Goal: Task Accomplishment & Management: Use online tool/utility

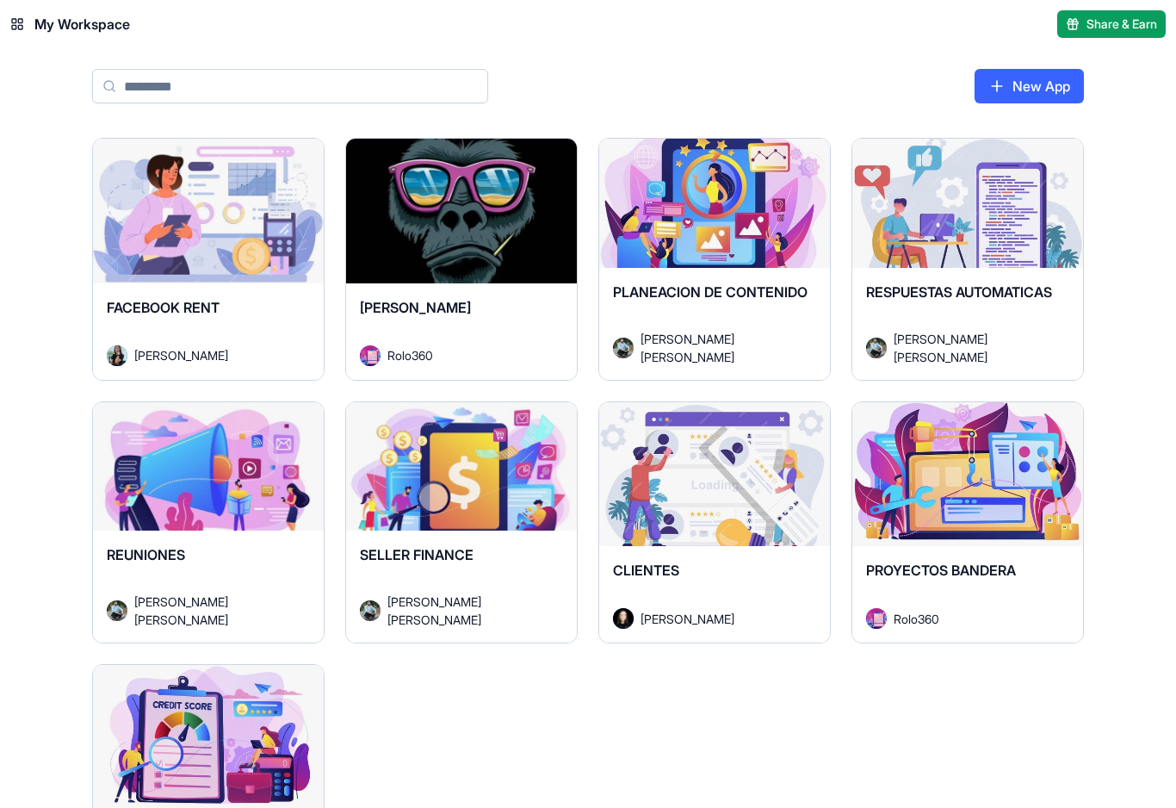
click at [255, 251] on div "Launch" at bounding box center [208, 211] width 231 height 145
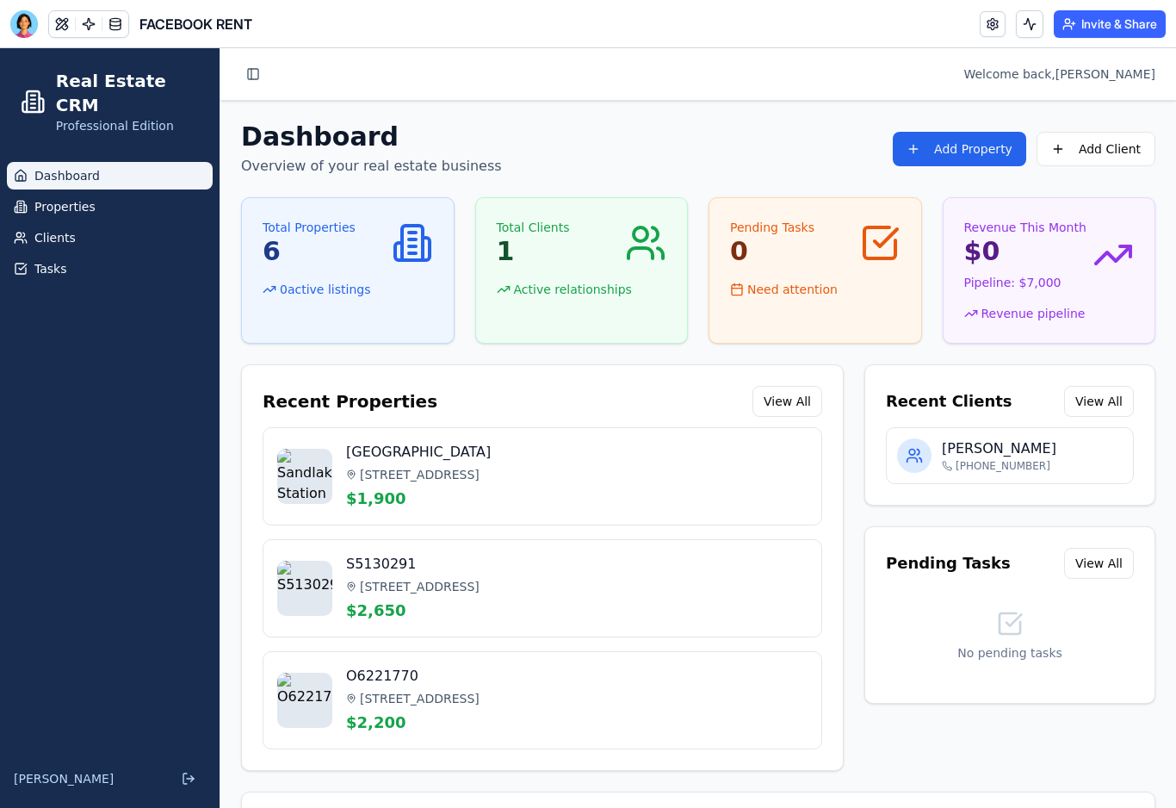
click at [525, 807] on div "Quick Actions" at bounding box center [698, 819] width 913 height 55
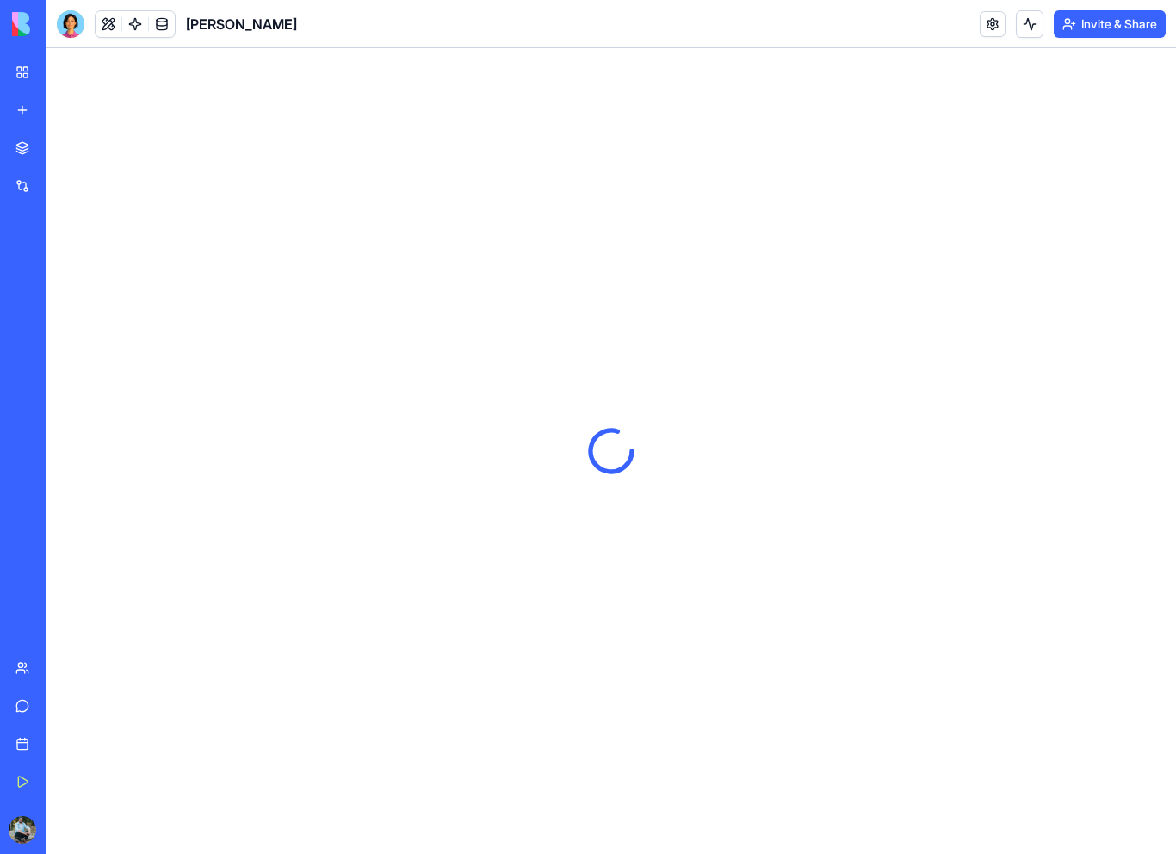
click at [28, 72] on link "My Workspace" at bounding box center [39, 72] width 69 height 34
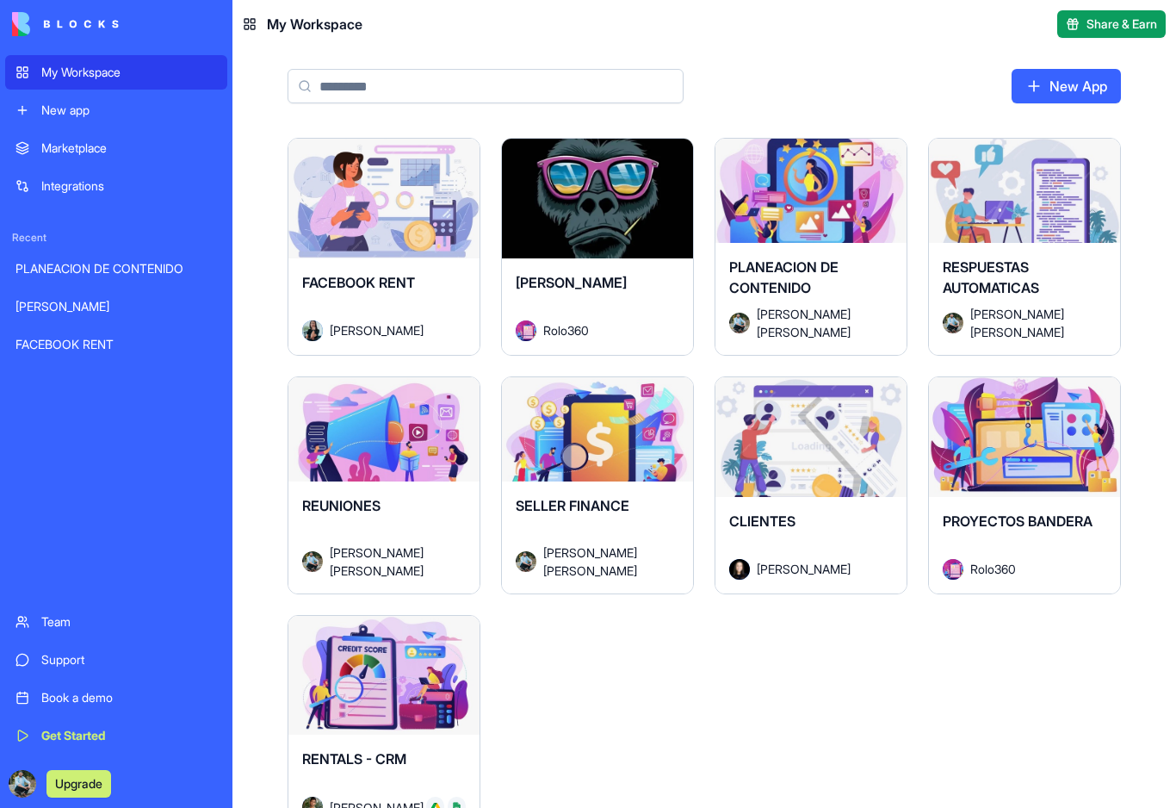
click at [62, 114] on div "New app" at bounding box center [129, 110] width 176 height 17
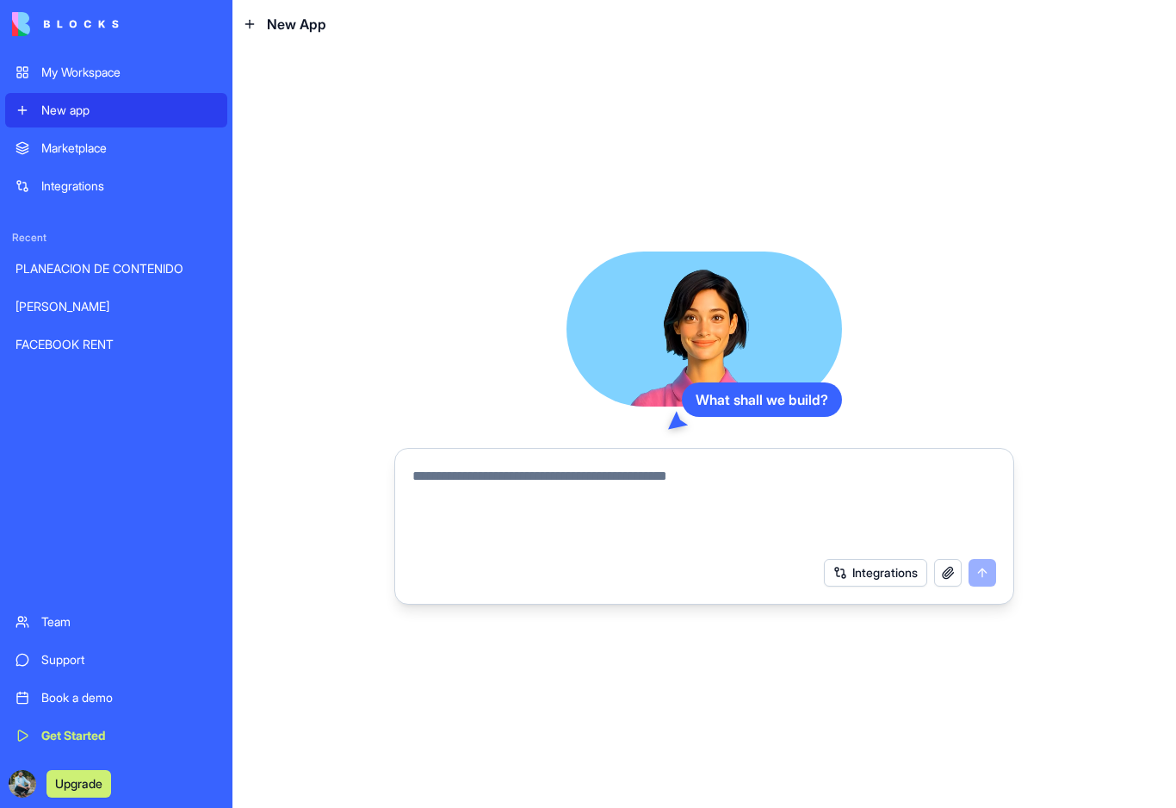
click at [952, 574] on button "button" at bounding box center [948, 573] width 28 height 28
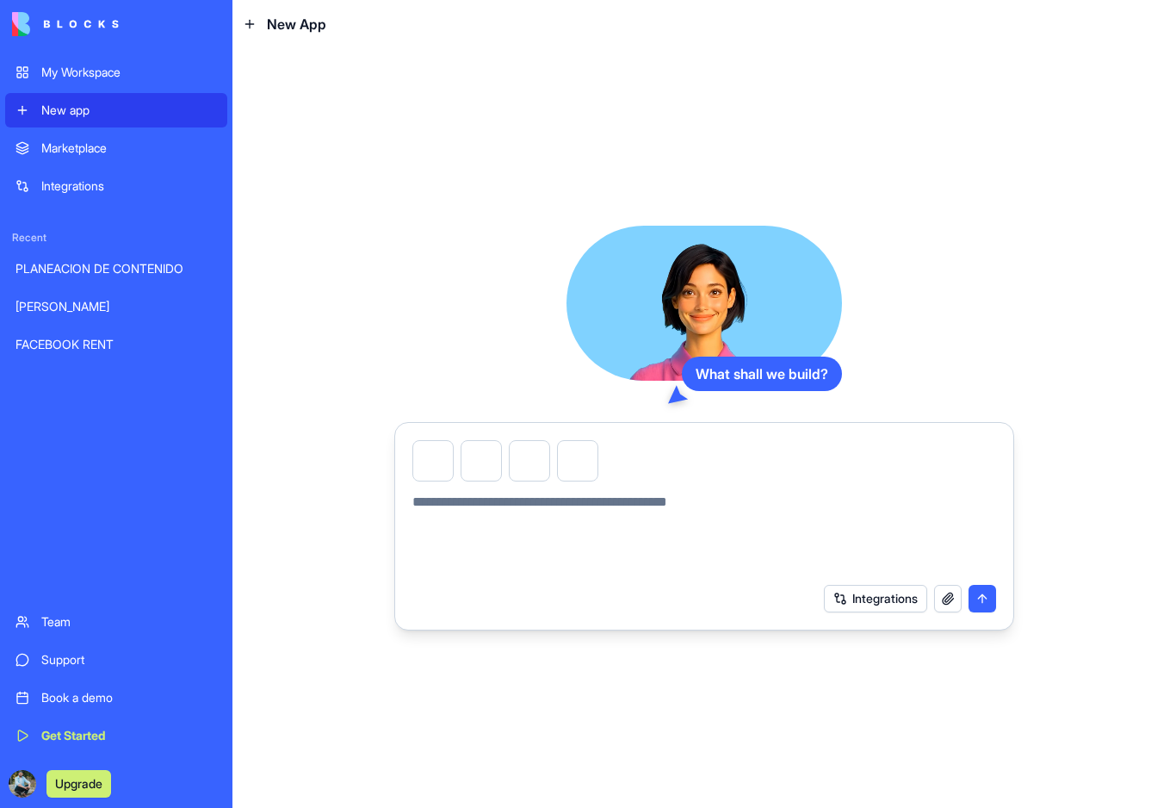
click at [676, 519] on textarea at bounding box center [704, 533] width 584 height 83
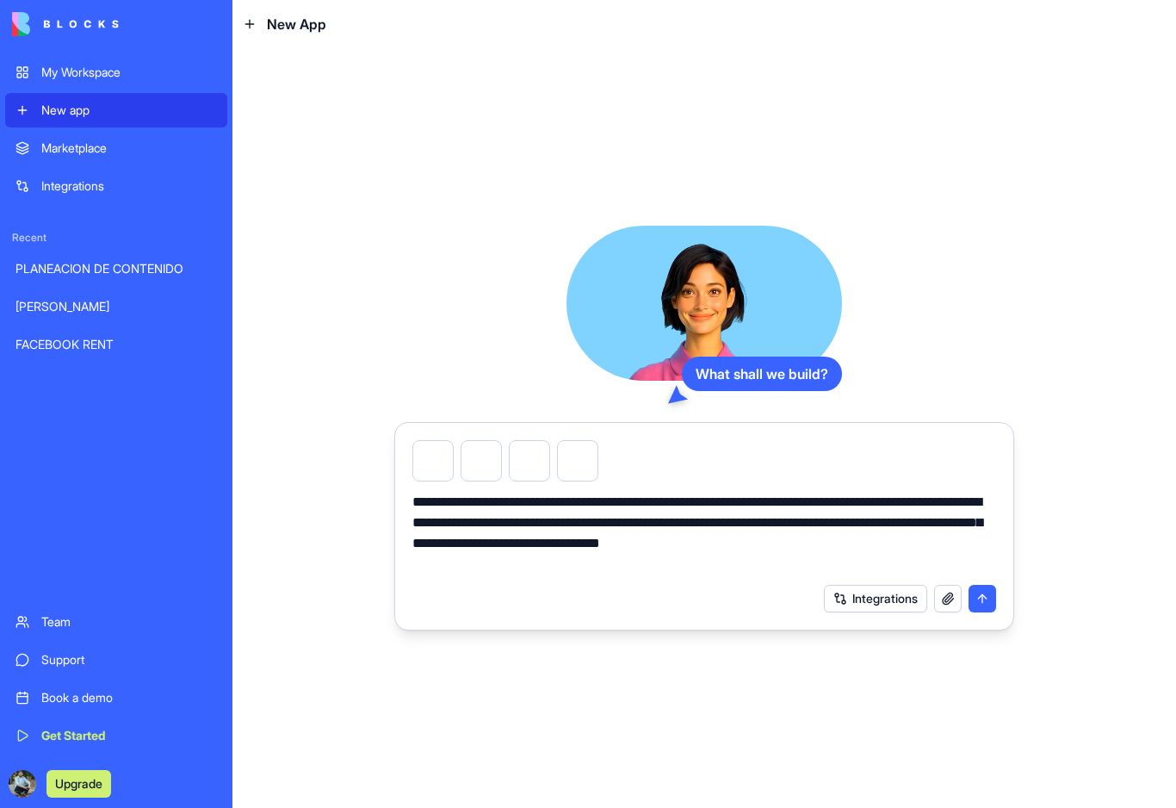
type textarea "**********"
click at [981, 603] on button "submit" at bounding box center [983, 599] width 28 height 28
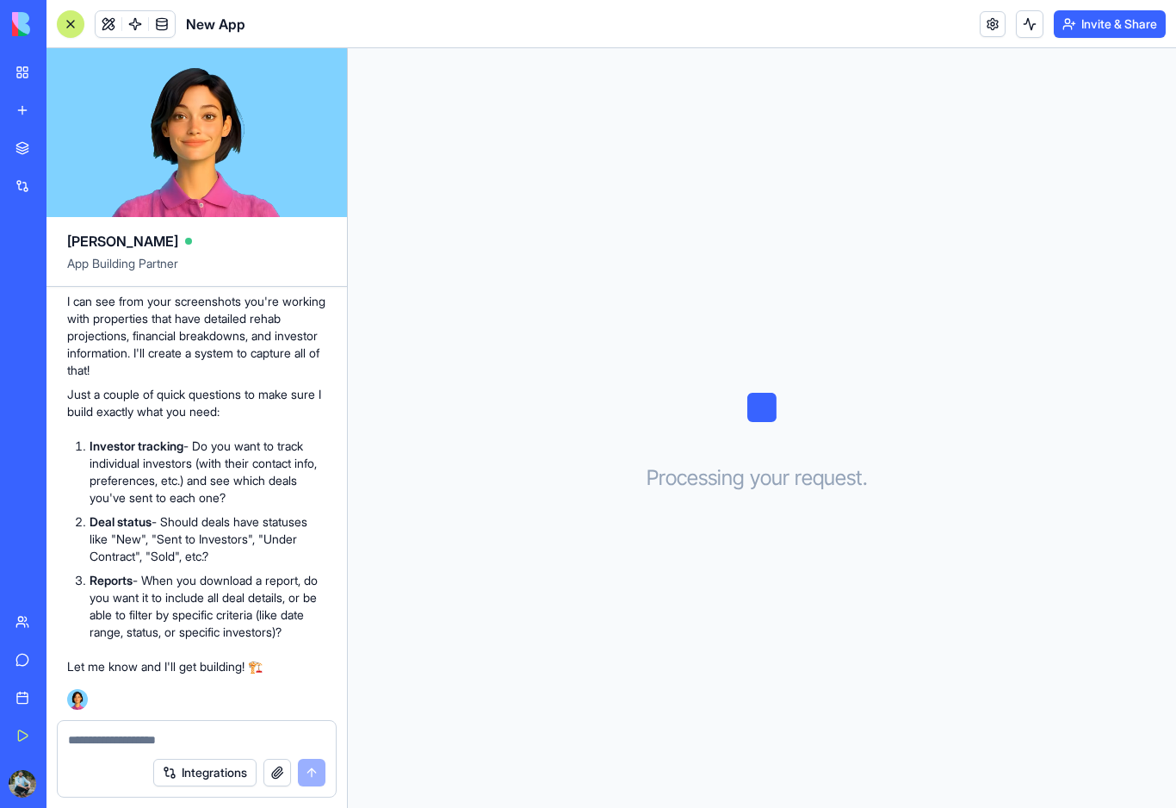
scroll to position [514, 0]
click at [121, 439] on strong "Investor tracking" at bounding box center [137, 445] width 94 height 15
click at [152, 427] on div "🏘️ Wholesale Deals Tracker Coming Up! Hey there! I'm [PERSON_NAME], and I'm exc…" at bounding box center [196, 413] width 259 height 523
click at [152, 738] on textarea at bounding box center [196, 739] width 257 height 17
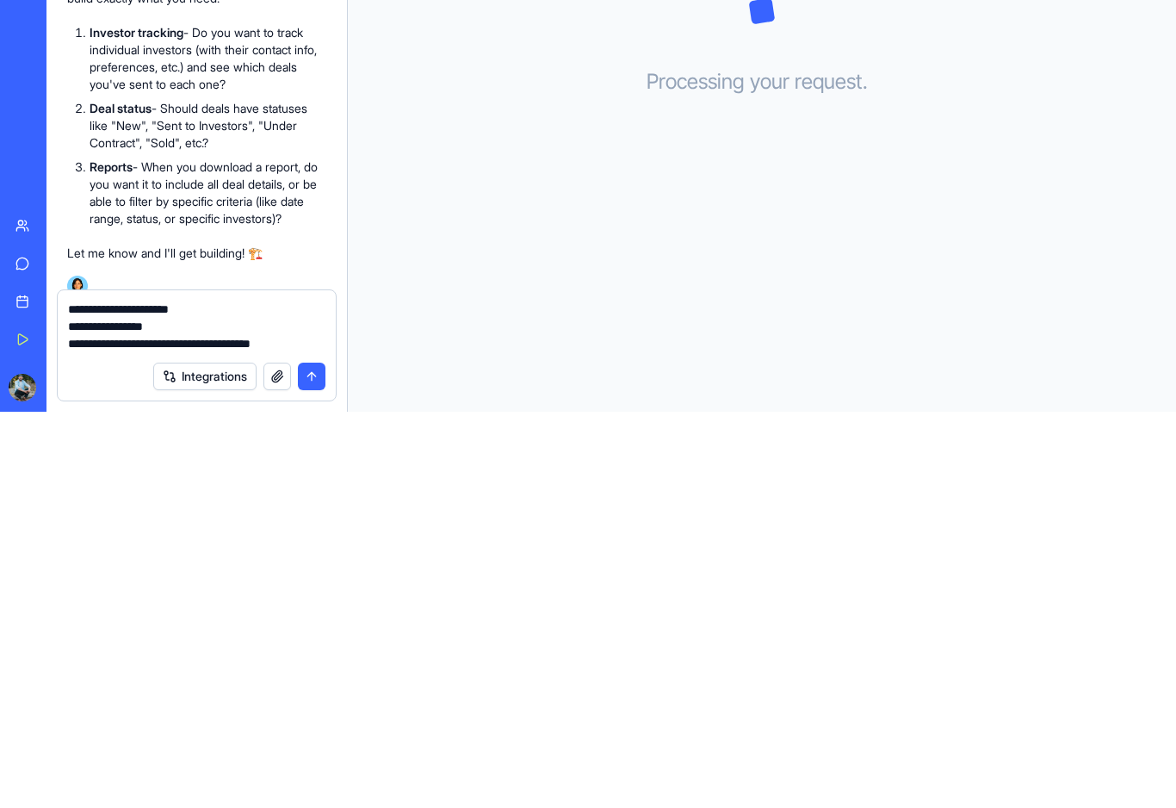
type textarea "**********"
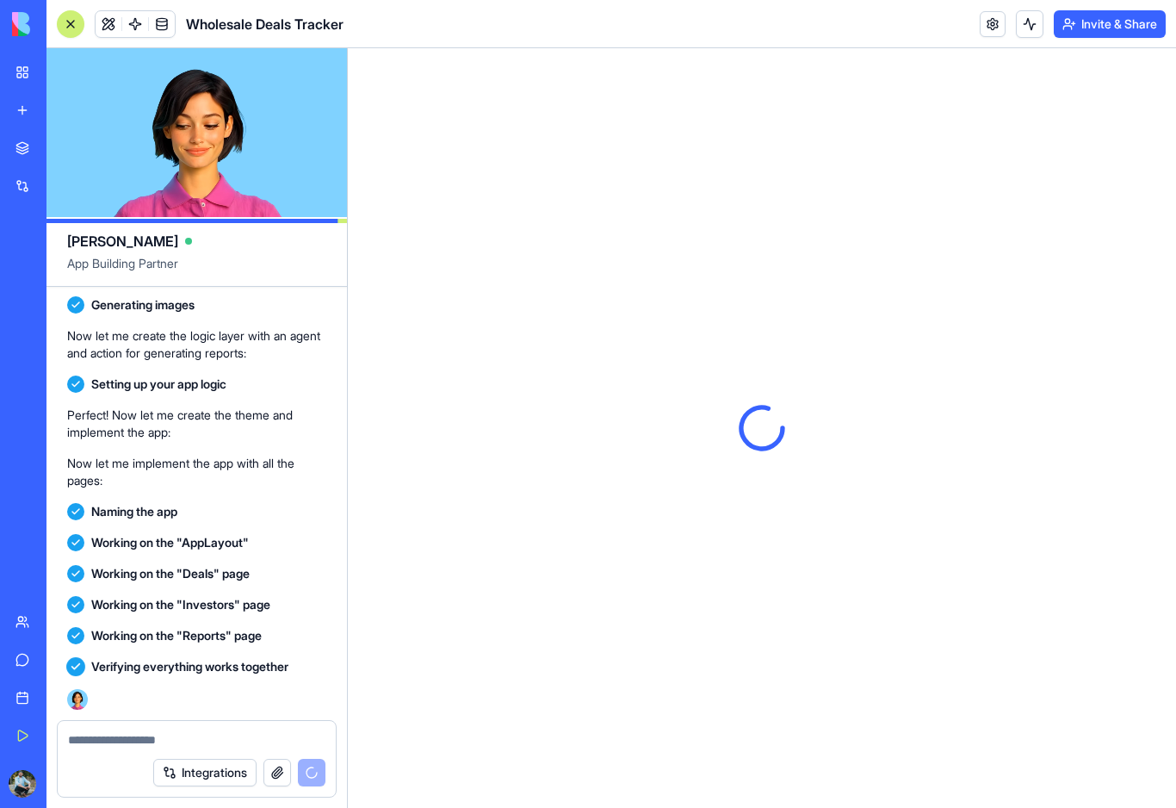
scroll to position [0, 0]
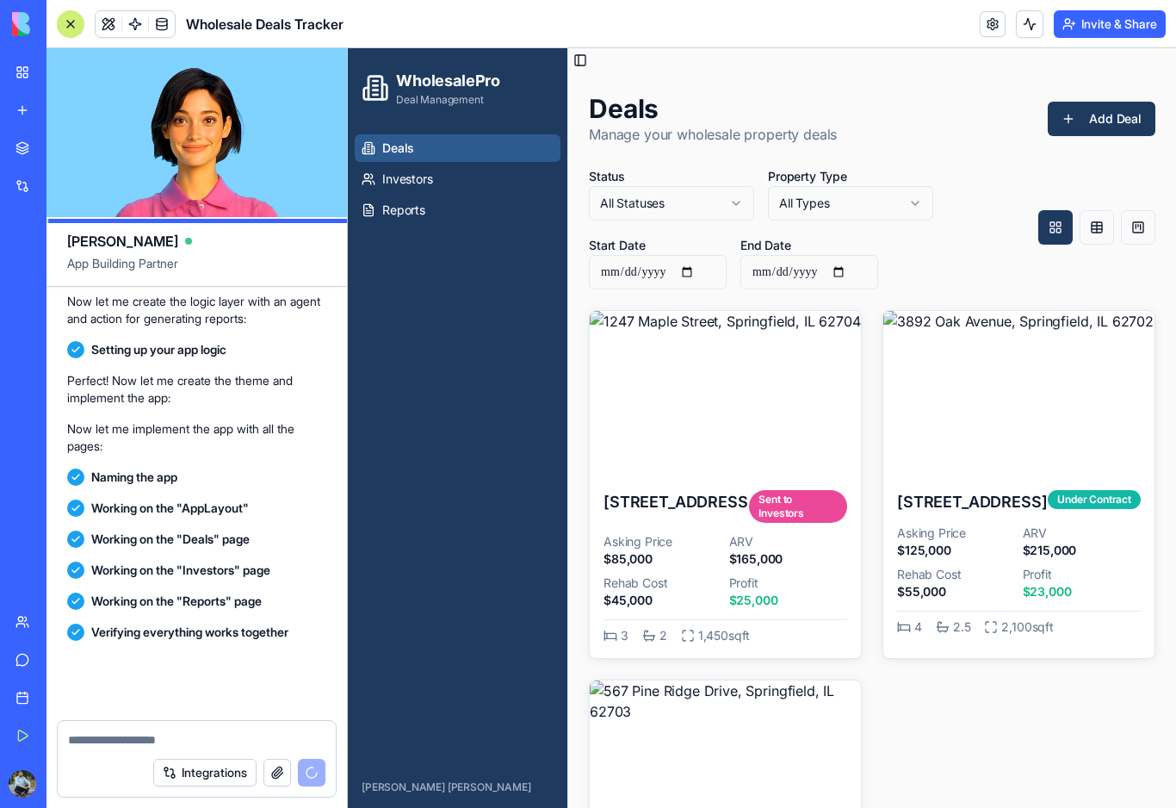
scroll to position [1860, 0]
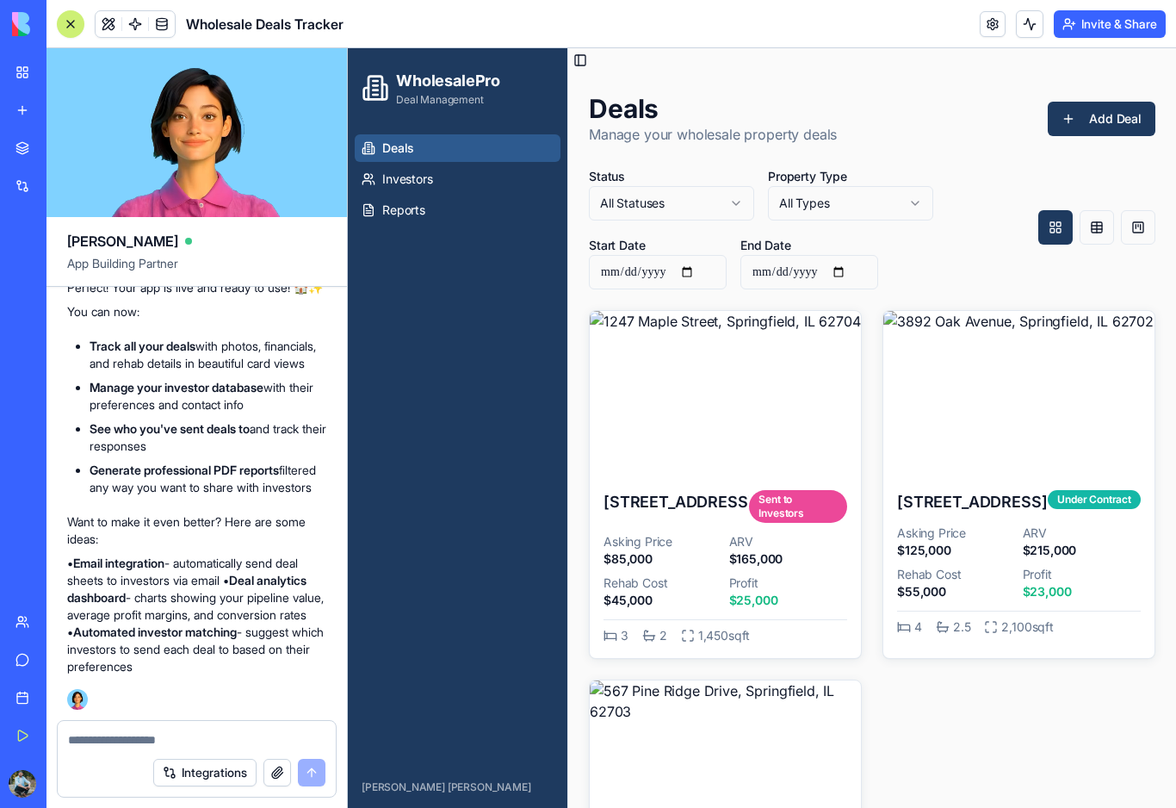
click at [65, 23] on div at bounding box center [71, 24] width 14 height 14
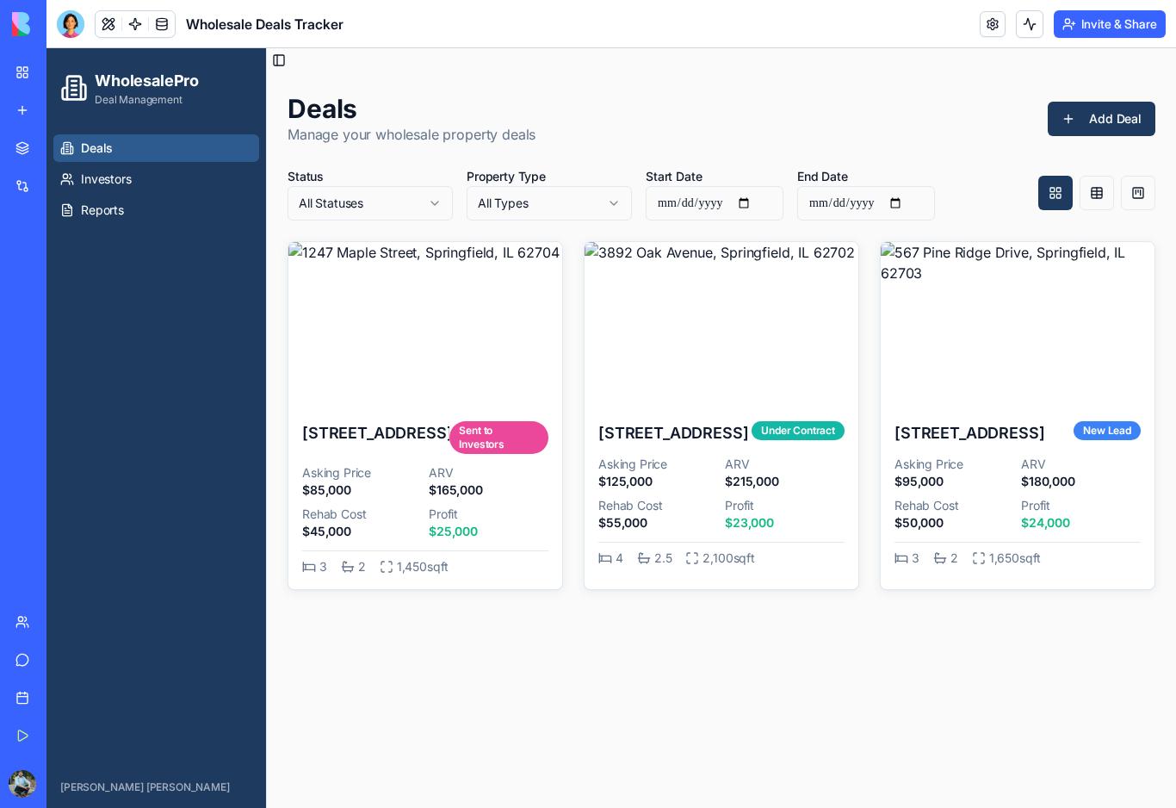
click at [92, 192] on link "Investors" at bounding box center [156, 179] width 206 height 28
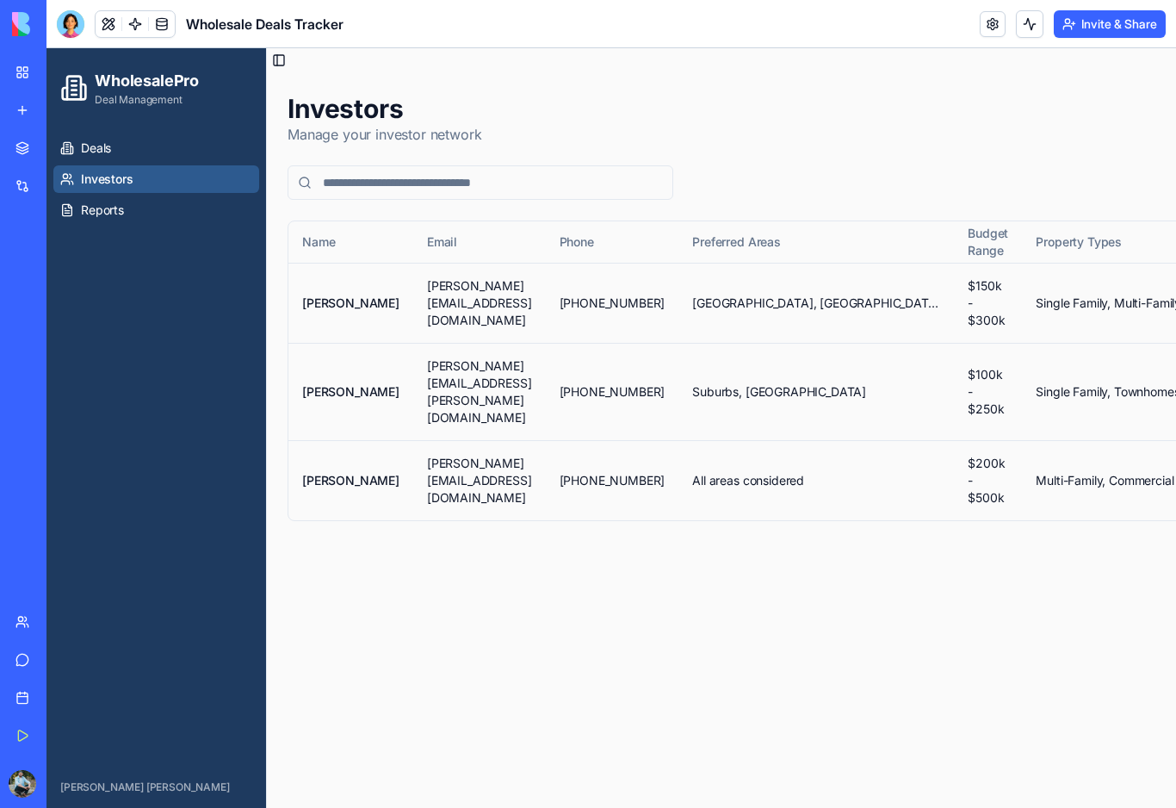
click at [88, 207] on span "Reports" at bounding box center [102, 209] width 43 height 17
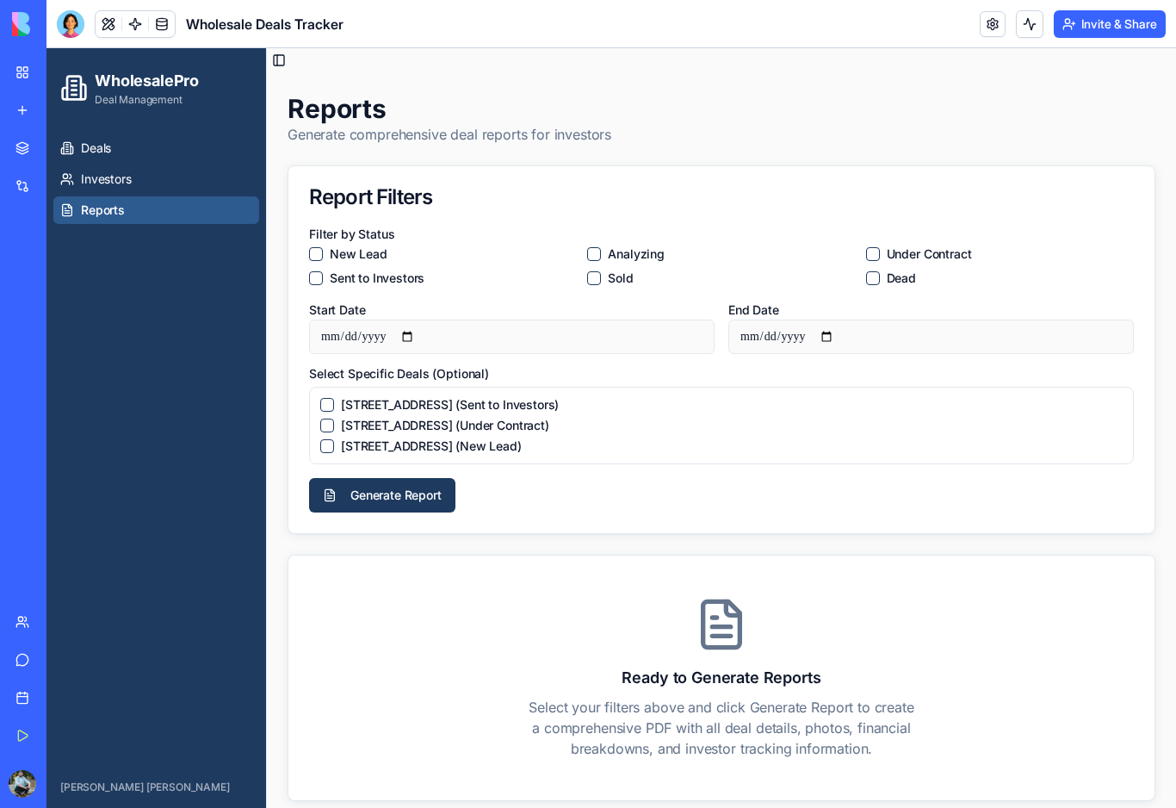
click at [319, 410] on div "[STREET_ADDRESS] (Sent to Investors) [STREET_ADDRESS] (Under Contract) [STREET_…" at bounding box center [721, 425] width 825 height 77
click at [325, 412] on button "[STREET_ADDRESS] (Sent to Investors)" at bounding box center [327, 405] width 14 height 14
click at [369, 508] on button "Generate Report" at bounding box center [382, 495] width 146 height 34
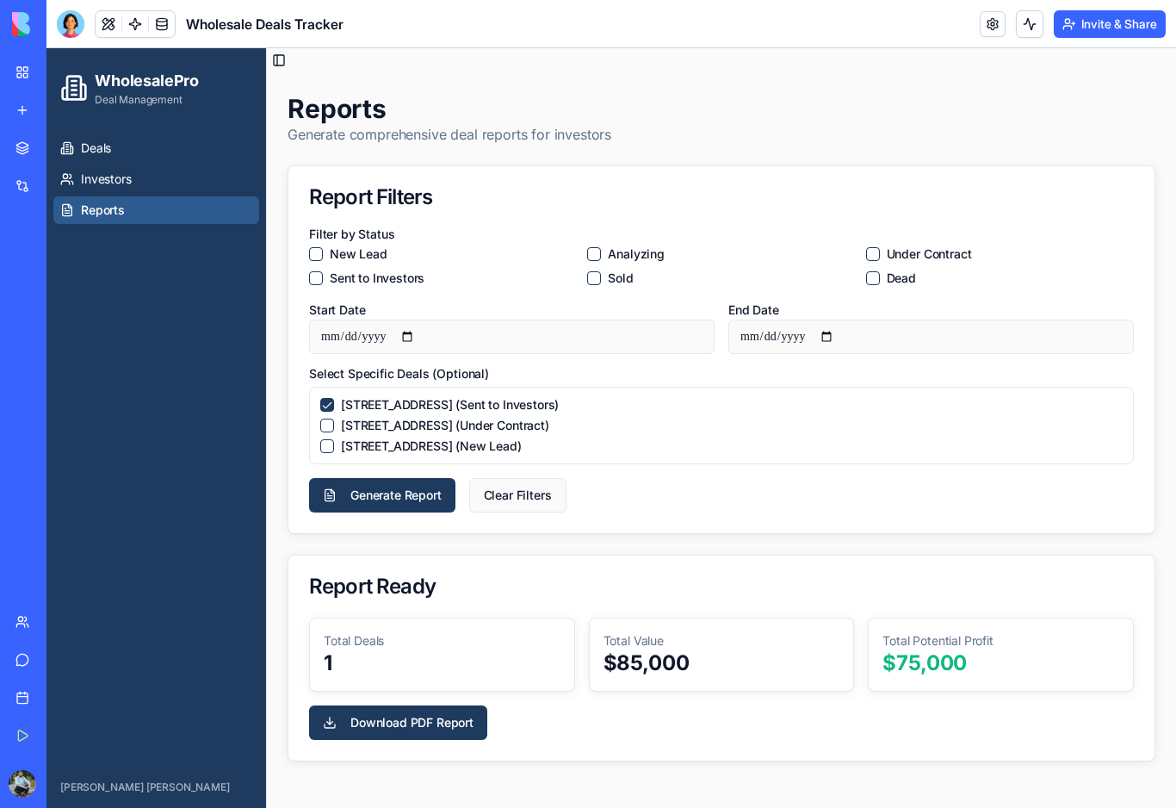
click at [454, 740] on link "Download PDF Report" at bounding box center [398, 722] width 178 height 34
click at [83, 154] on span "Deals" at bounding box center [96, 147] width 30 height 17
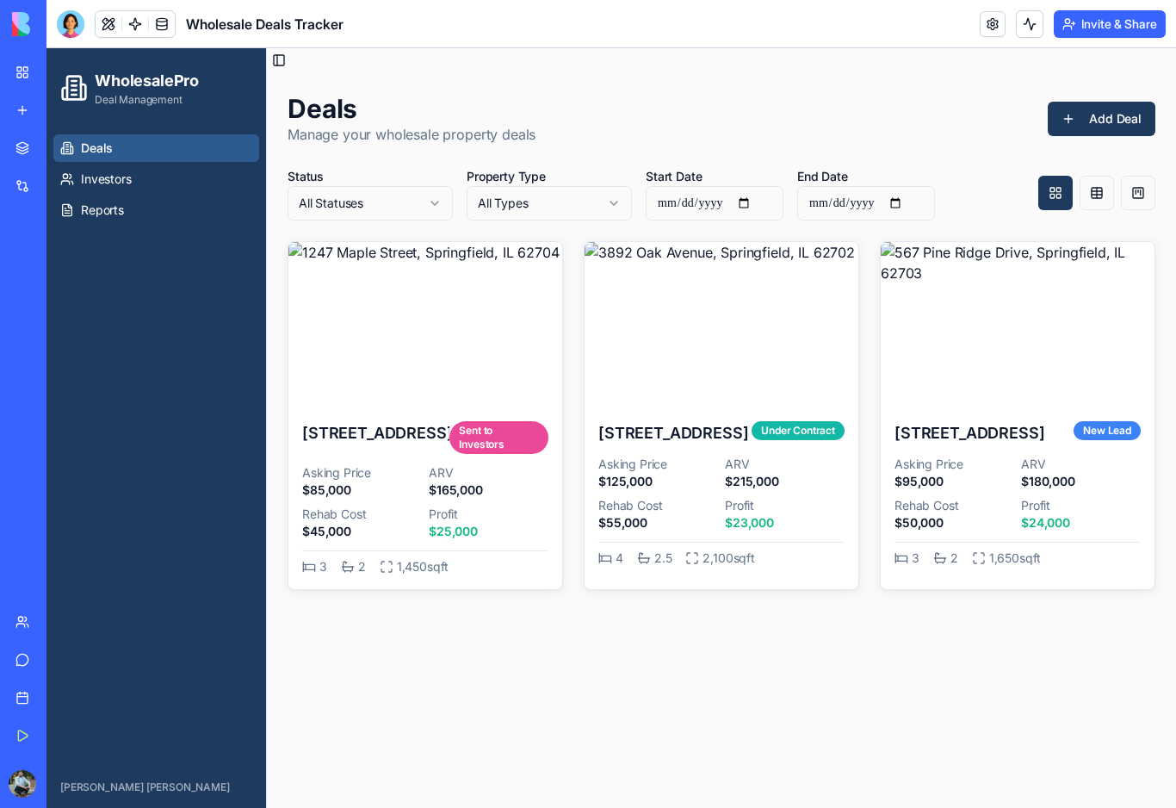
click at [484, 374] on img at bounding box center [425, 324] width 274 height 165
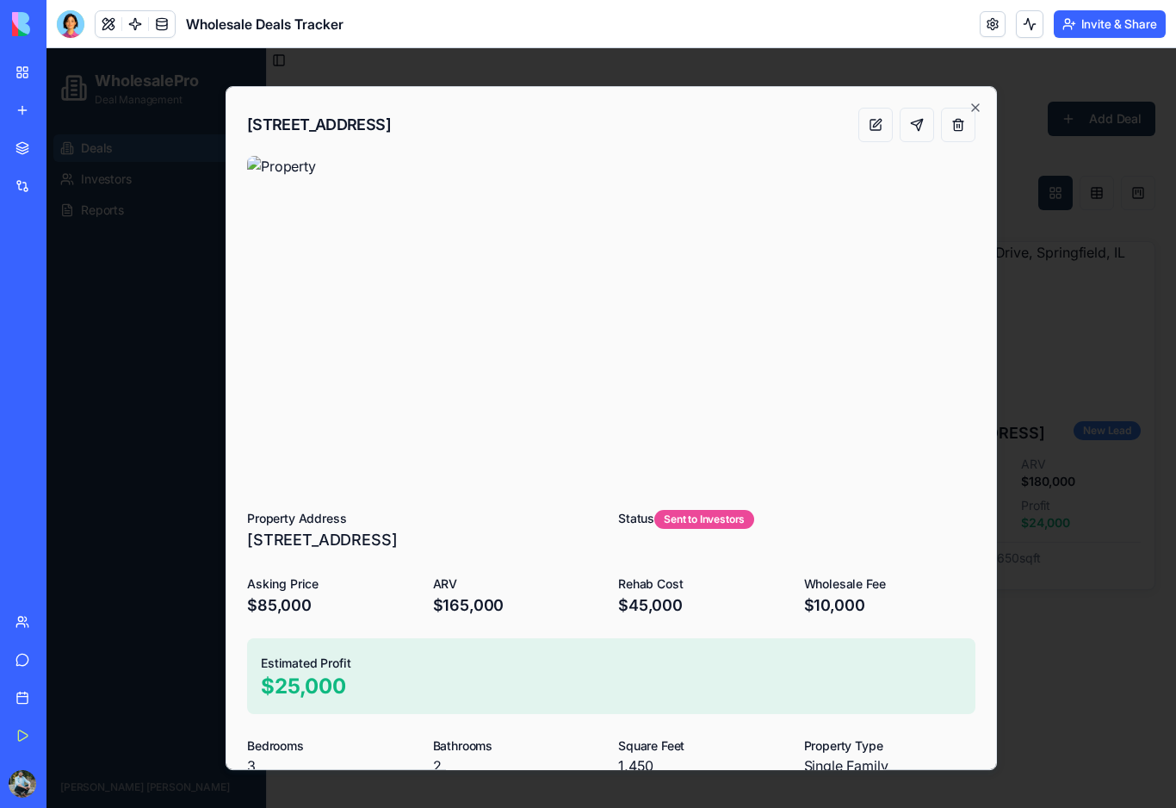
click at [983, 98] on div "[STREET_ADDRESS] Property Address [STREET_ADDRESS] Status Sent to Investors Ask…" at bounding box center [611, 428] width 771 height 684
click at [975, 107] on icon "button" at bounding box center [976, 108] width 14 height 14
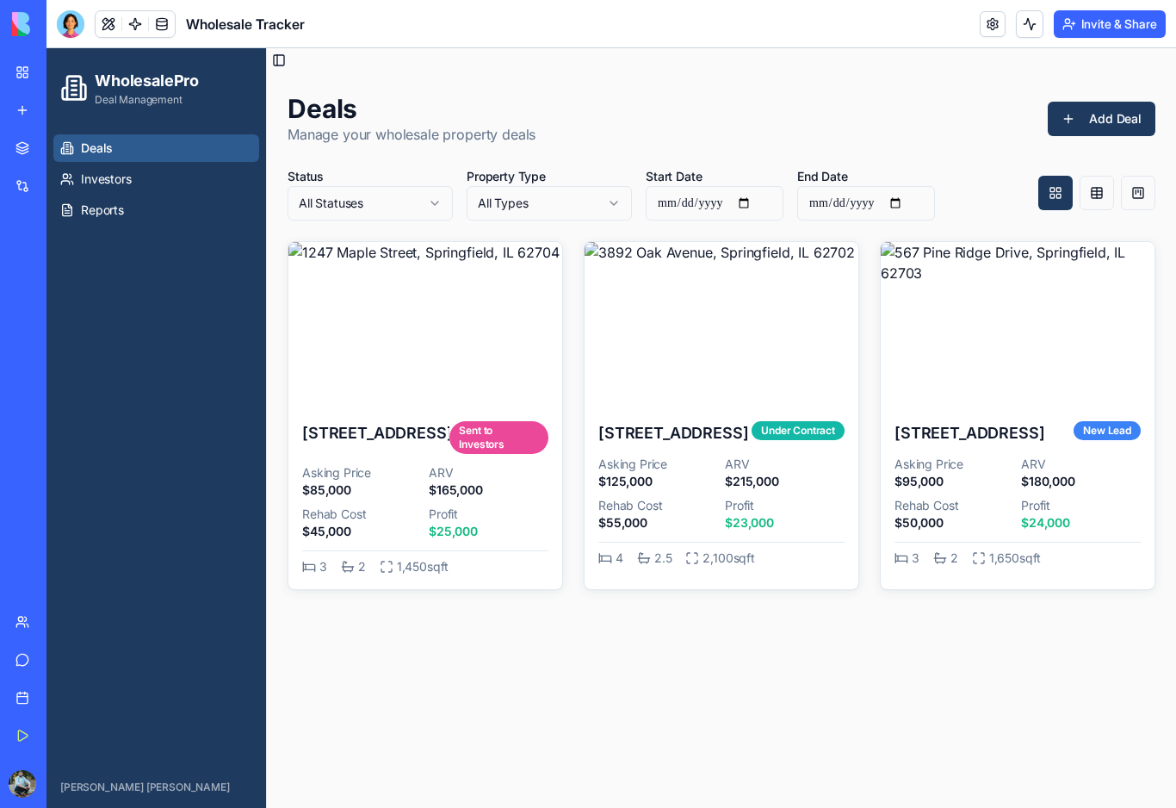
click at [571, 691] on main "Toggle Sidebar Deals Manage your wholesale property deals Add Deal Status All S…" at bounding box center [721, 427] width 909 height 759
